Goal: Information Seeking & Learning: Learn about a topic

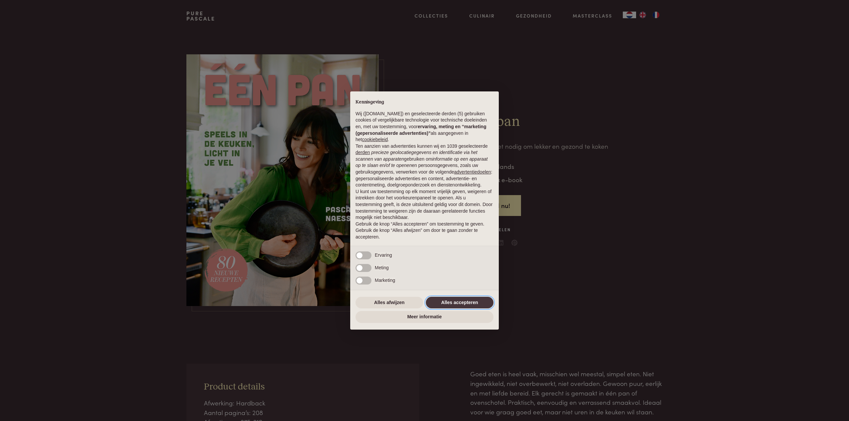
click at [457, 299] on button "Alles accepteren" at bounding box center [460, 303] width 68 height 12
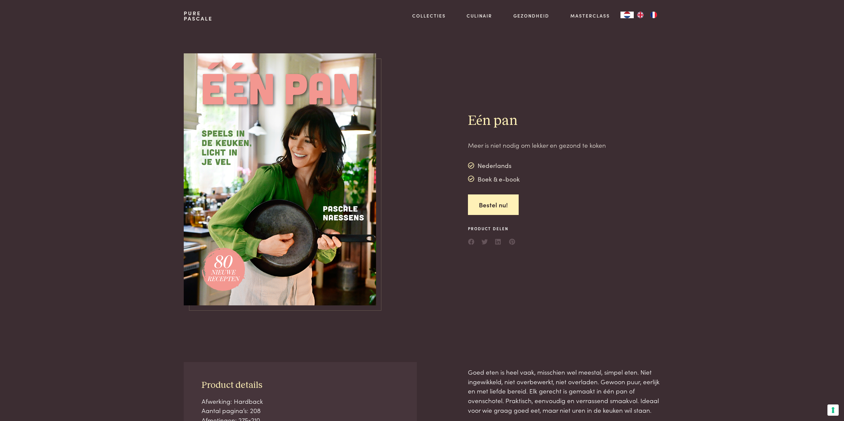
click at [486, 180] on div "Boek & e-book" at bounding box center [494, 179] width 52 height 10
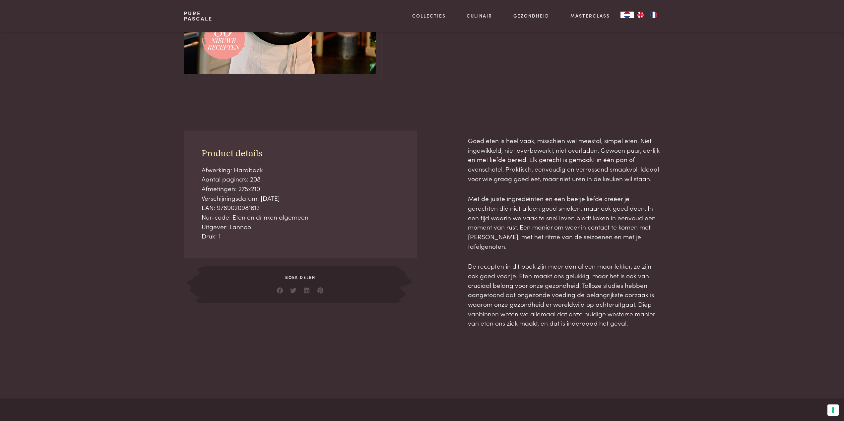
scroll to position [232, 0]
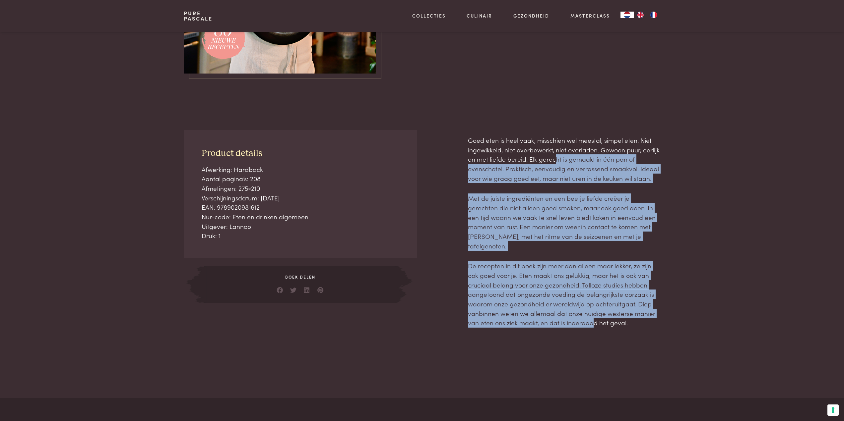
drag, startPoint x: 560, startPoint y: 195, endPoint x: 593, endPoint y: 312, distance: 121.4
click at [593, 312] on div "Goed eten is heel vaak, misschien wel meestal, simpel eten. Niet ingewikkeld, n…" at bounding box center [564, 232] width 192 height 192
click at [593, 312] on p "De recepten in dit boek zijn meer dan alleen maar lekker, ze zijn ook goed voor…" at bounding box center [564, 294] width 192 height 67
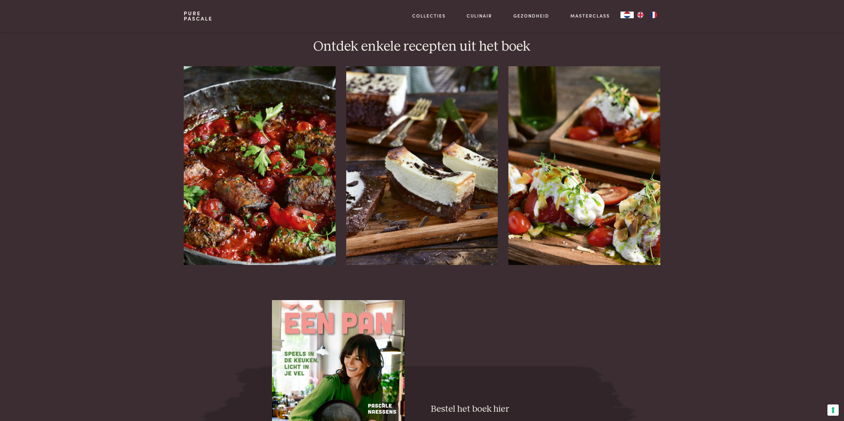
scroll to position [862, 0]
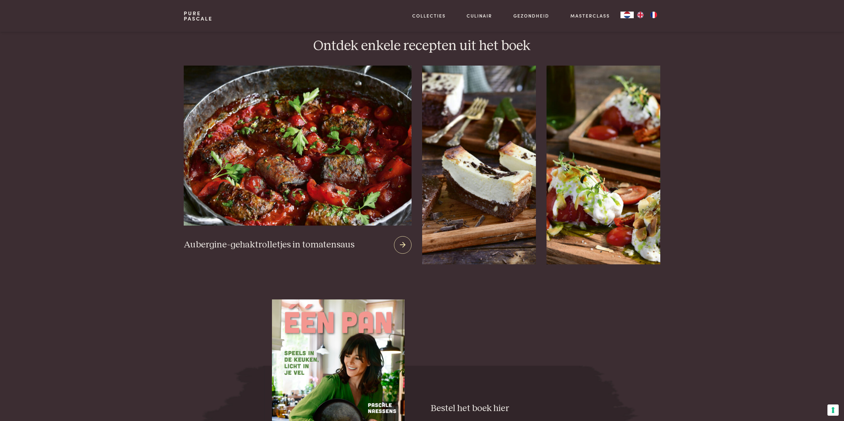
click at [249, 239] on h3 "Aubergine-gehaktrolletjes in tomatensaus" at bounding box center [269, 245] width 171 height 12
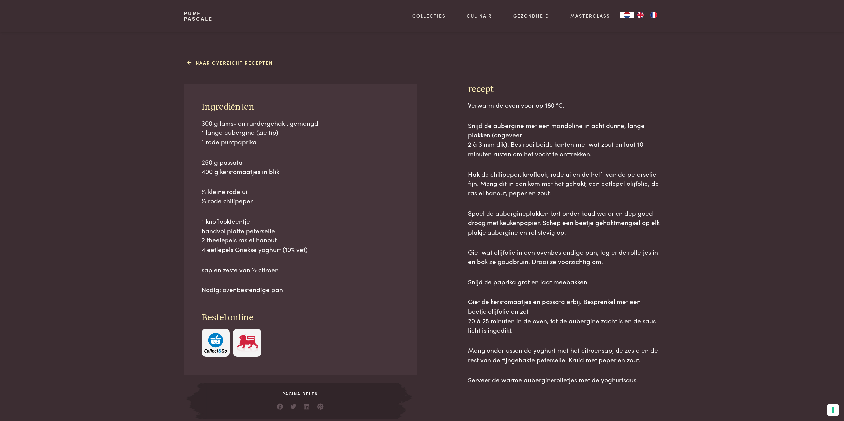
scroll to position [265, 0]
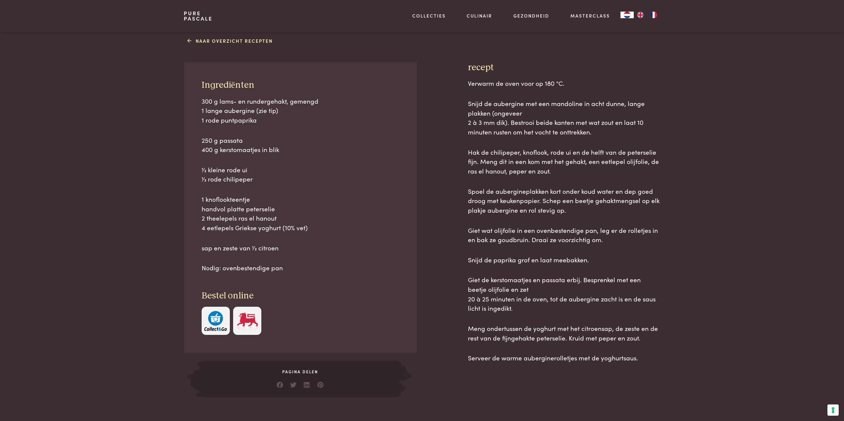
drag, startPoint x: 472, startPoint y: 190, endPoint x: 593, endPoint y: 210, distance: 122.7
click at [593, 210] on p "Spoel de aubergineplakken kort onder koud water en dep goed droog met keukenpap…" at bounding box center [564, 201] width 192 height 29
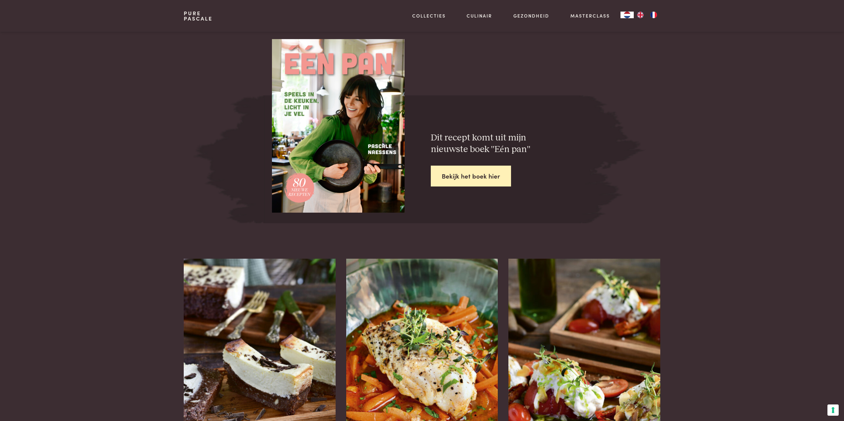
scroll to position [1193, 0]
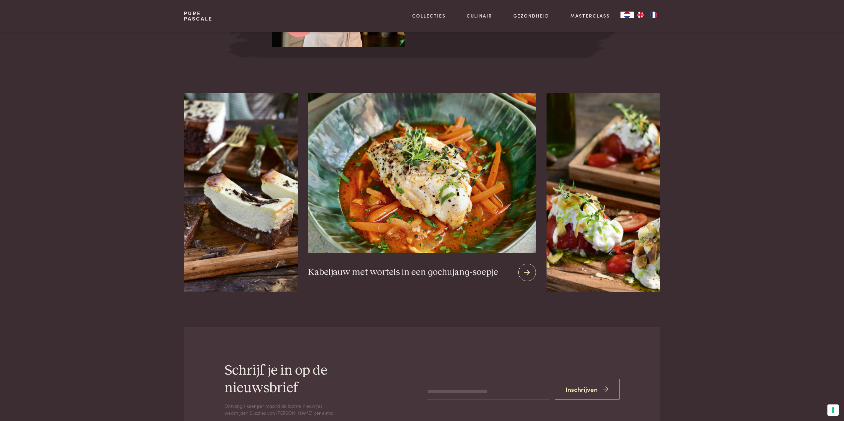
click at [423, 195] on img at bounding box center [421, 173] width 227 height 160
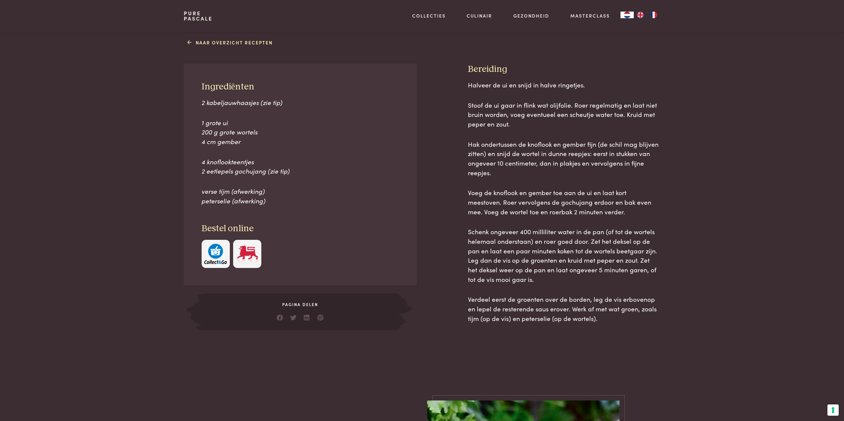
scroll to position [265, 0]
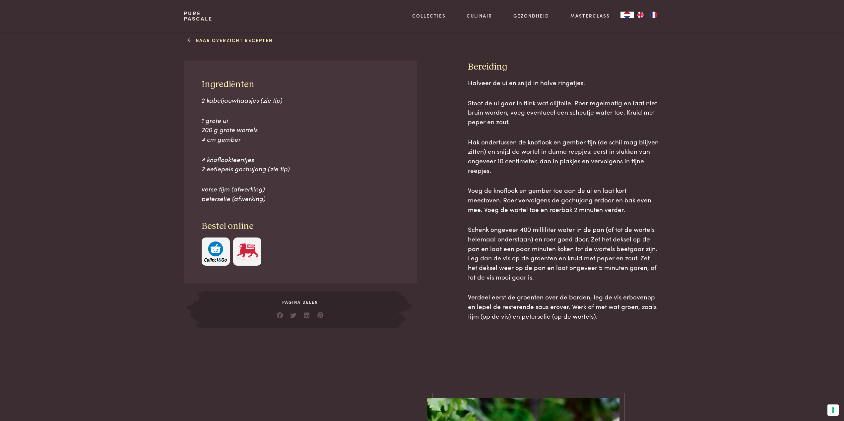
drag, startPoint x: 468, startPoint y: 101, endPoint x: 530, endPoint y: 278, distance: 187.3
click at [530, 278] on div "Halveer de ui en snijd in halve ringetjes. Stoof de ui gaar in flink wat olijfo…" at bounding box center [564, 199] width 192 height 243
click at [530, 278] on p "Schenk ongeveer 400 milliliter water in de pan (of tot de wortels helemaal onde…" at bounding box center [564, 253] width 192 height 57
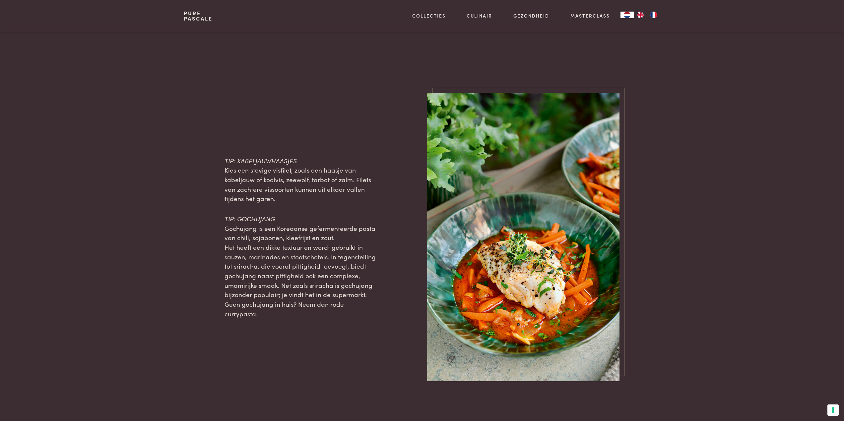
scroll to position [597, 0]
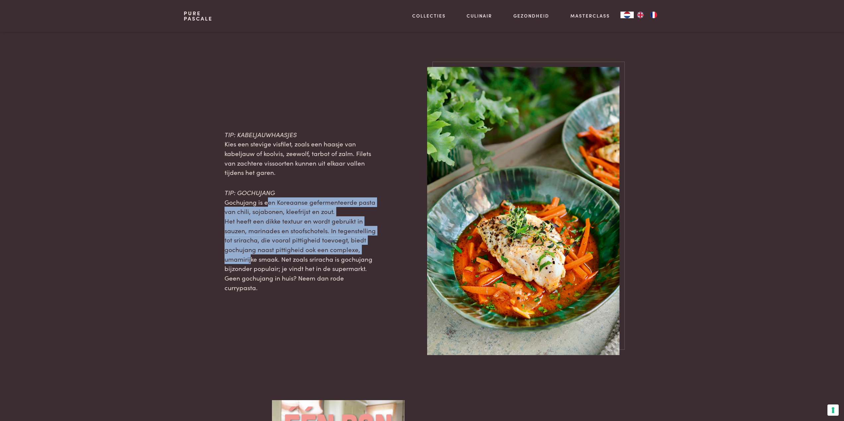
drag, startPoint x: 267, startPoint y: 203, endPoint x: 249, endPoint y: 256, distance: 56.0
click at [250, 256] on p "TIP: GOCHUJANG Gochujang is een Koreaanse gefermenteerde pasta van chili, sojab…" at bounding box center [300, 240] width 152 height 105
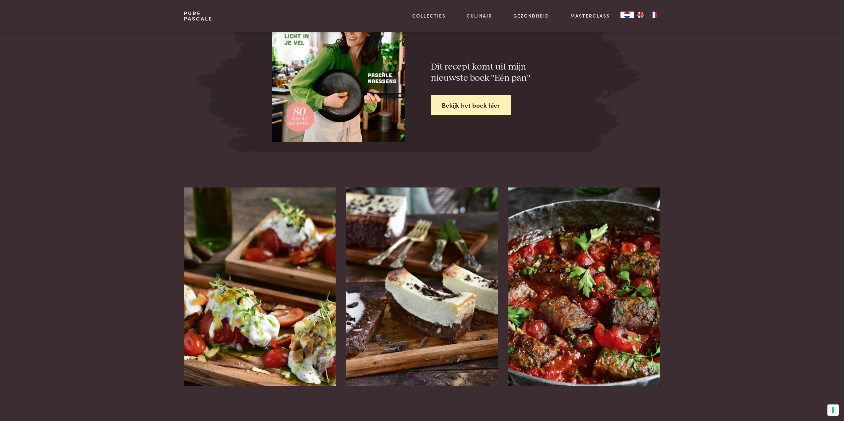
scroll to position [1028, 0]
